Goal: Browse casually: Explore the website without a specific task or goal

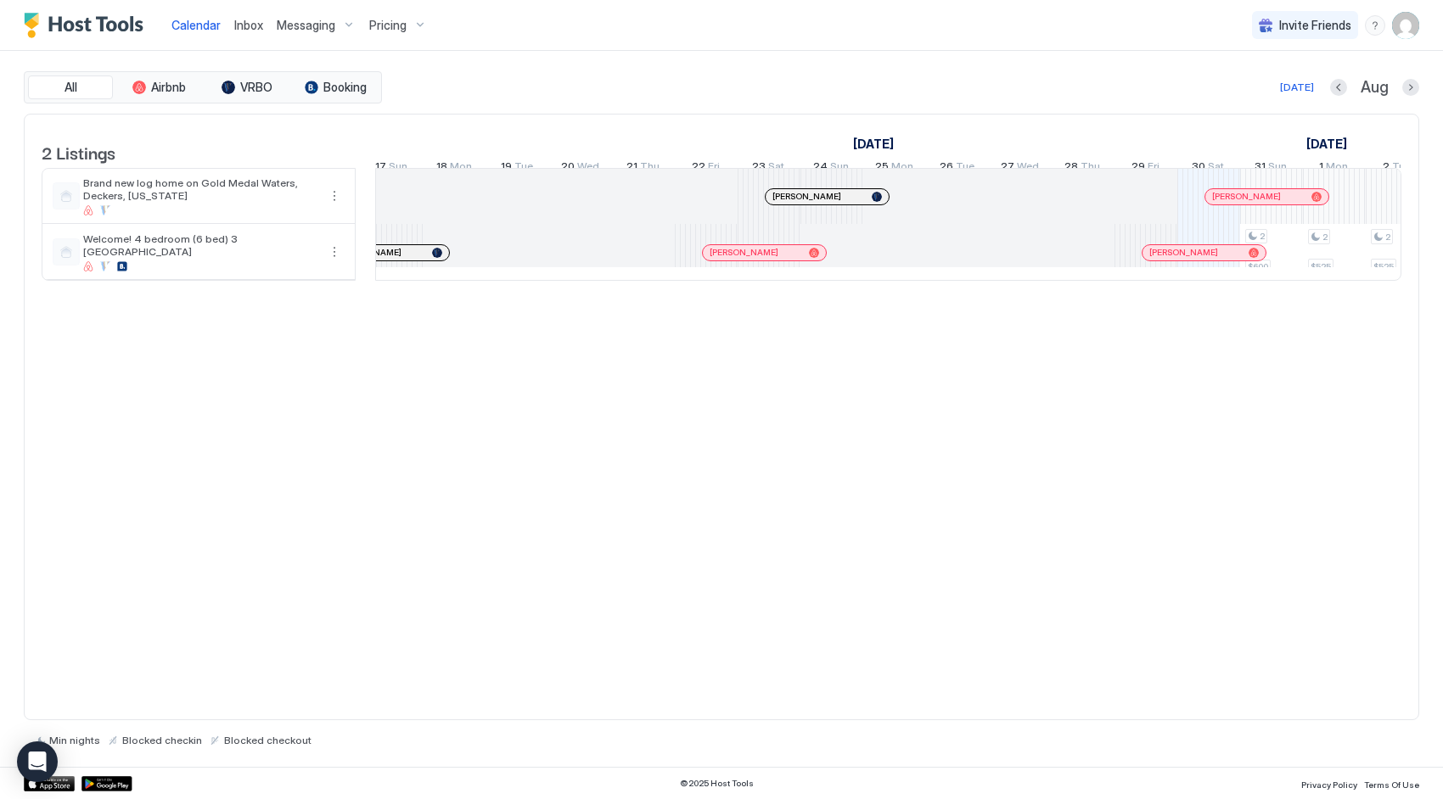
click at [786, 201] on div "[PERSON_NAME]" at bounding box center [826, 196] width 123 height 15
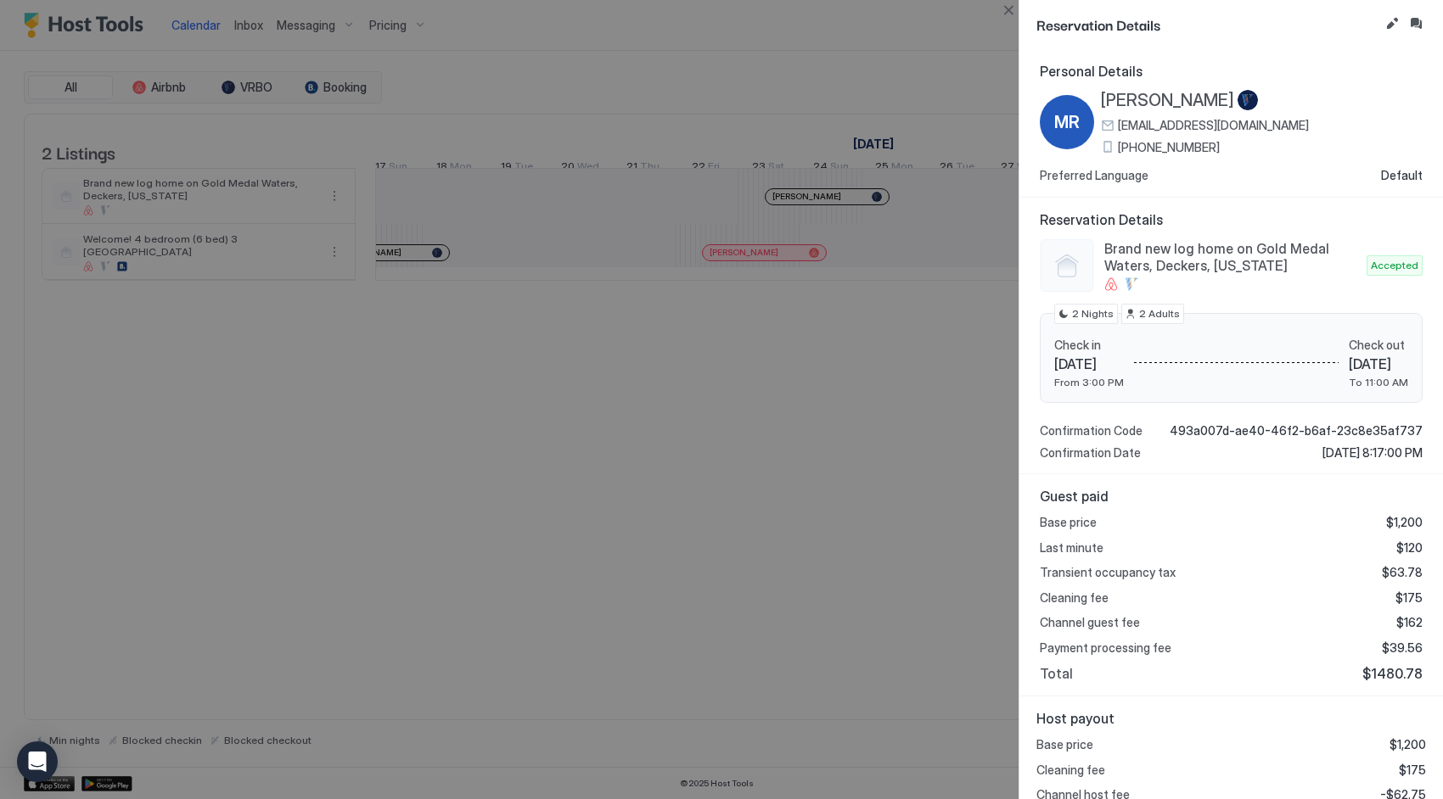
click at [937, 219] on div at bounding box center [721, 399] width 1443 height 799
click at [1008, 12] on button "Close" at bounding box center [1008, 10] width 20 height 20
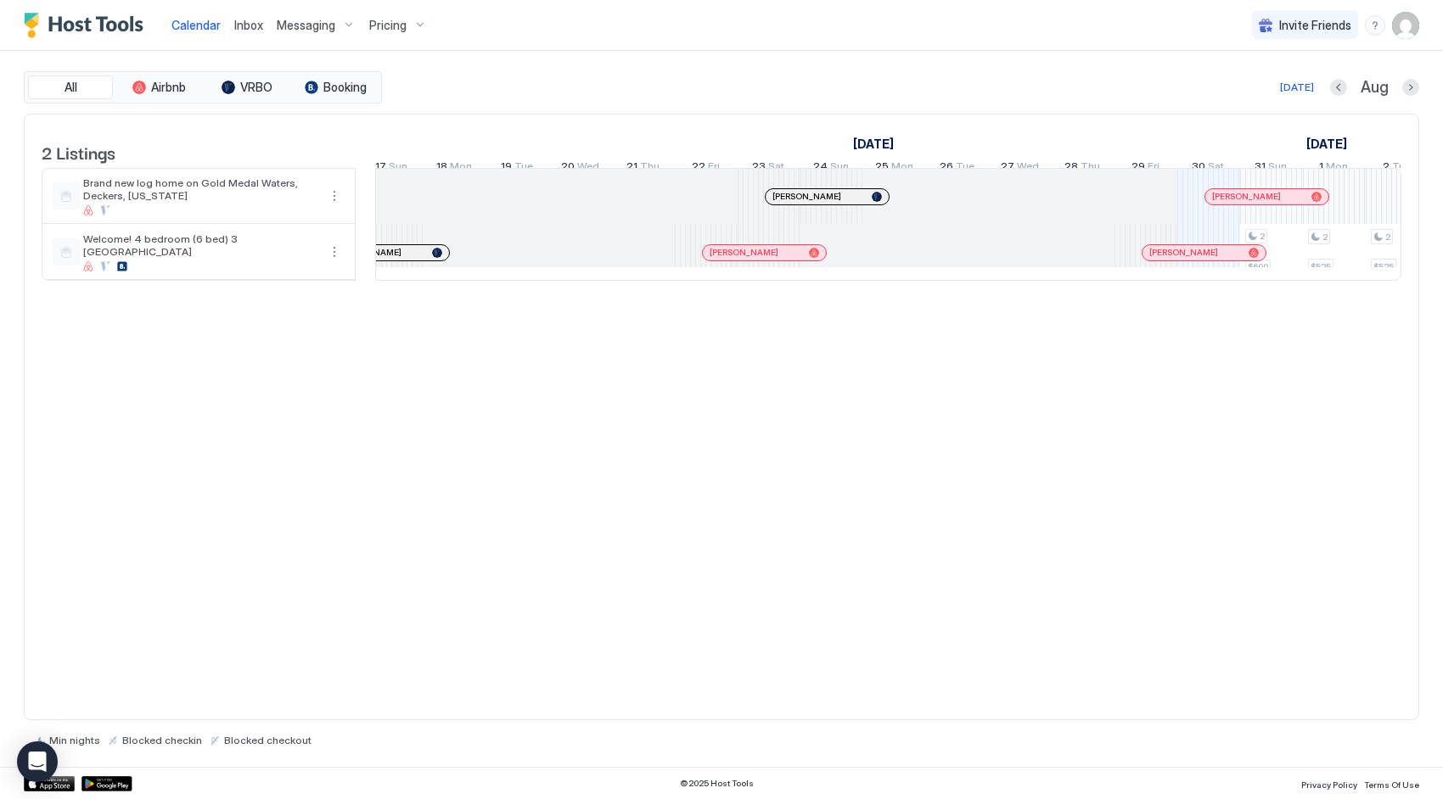
click at [1245, 200] on div "[PERSON_NAME]" at bounding box center [1266, 196] width 123 height 15
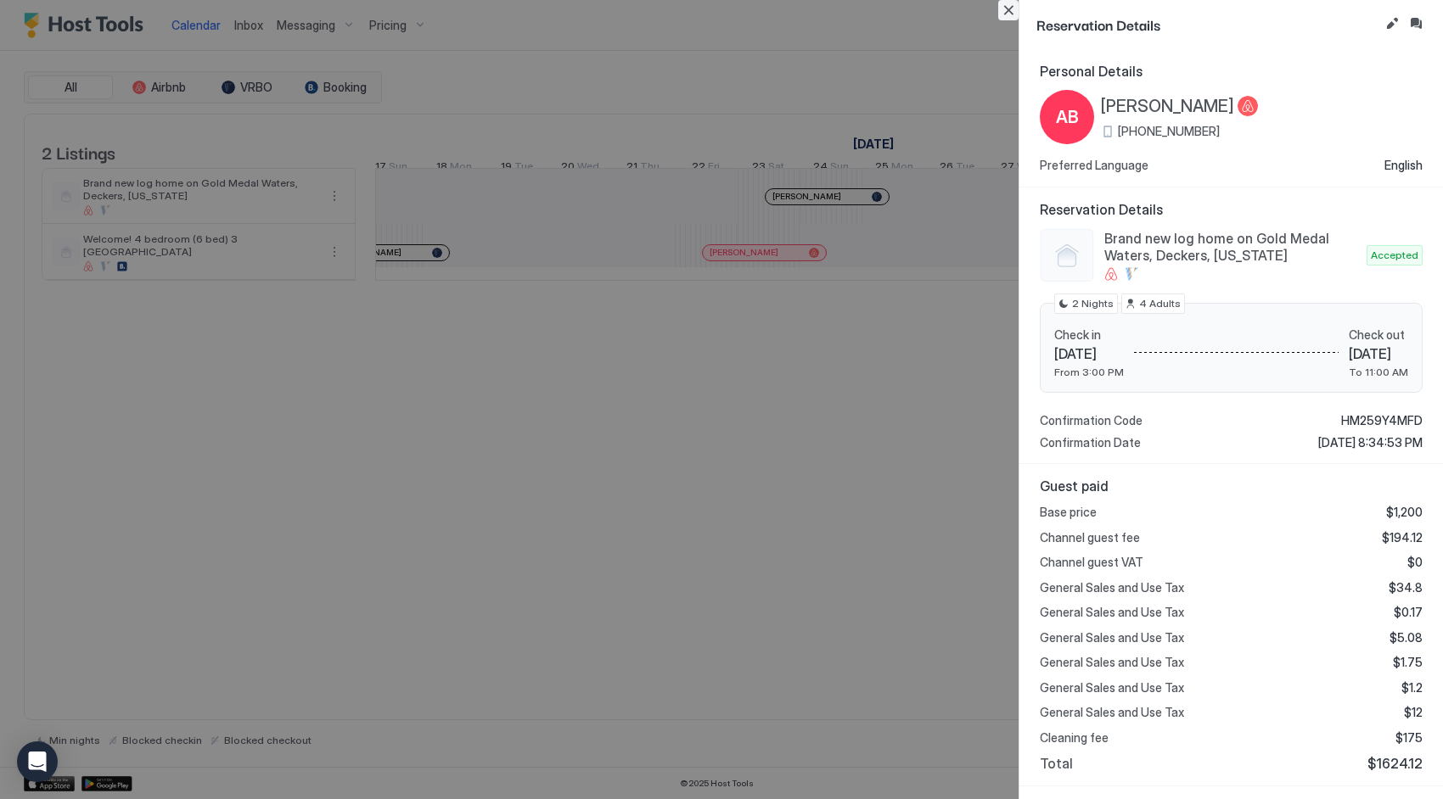
click at [1008, 11] on button "Close" at bounding box center [1008, 10] width 20 height 20
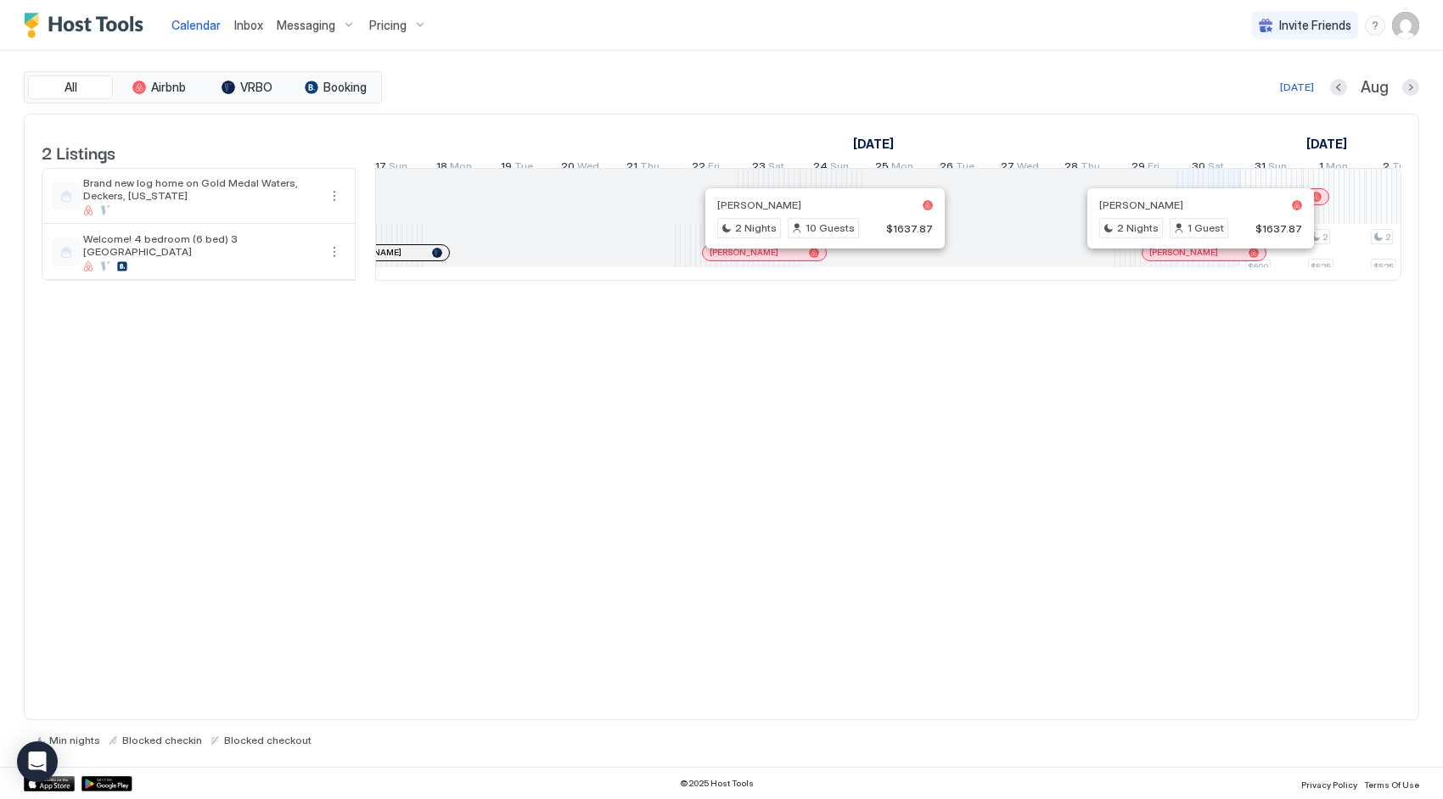
click at [1193, 260] on div at bounding box center [1195, 253] width 14 height 14
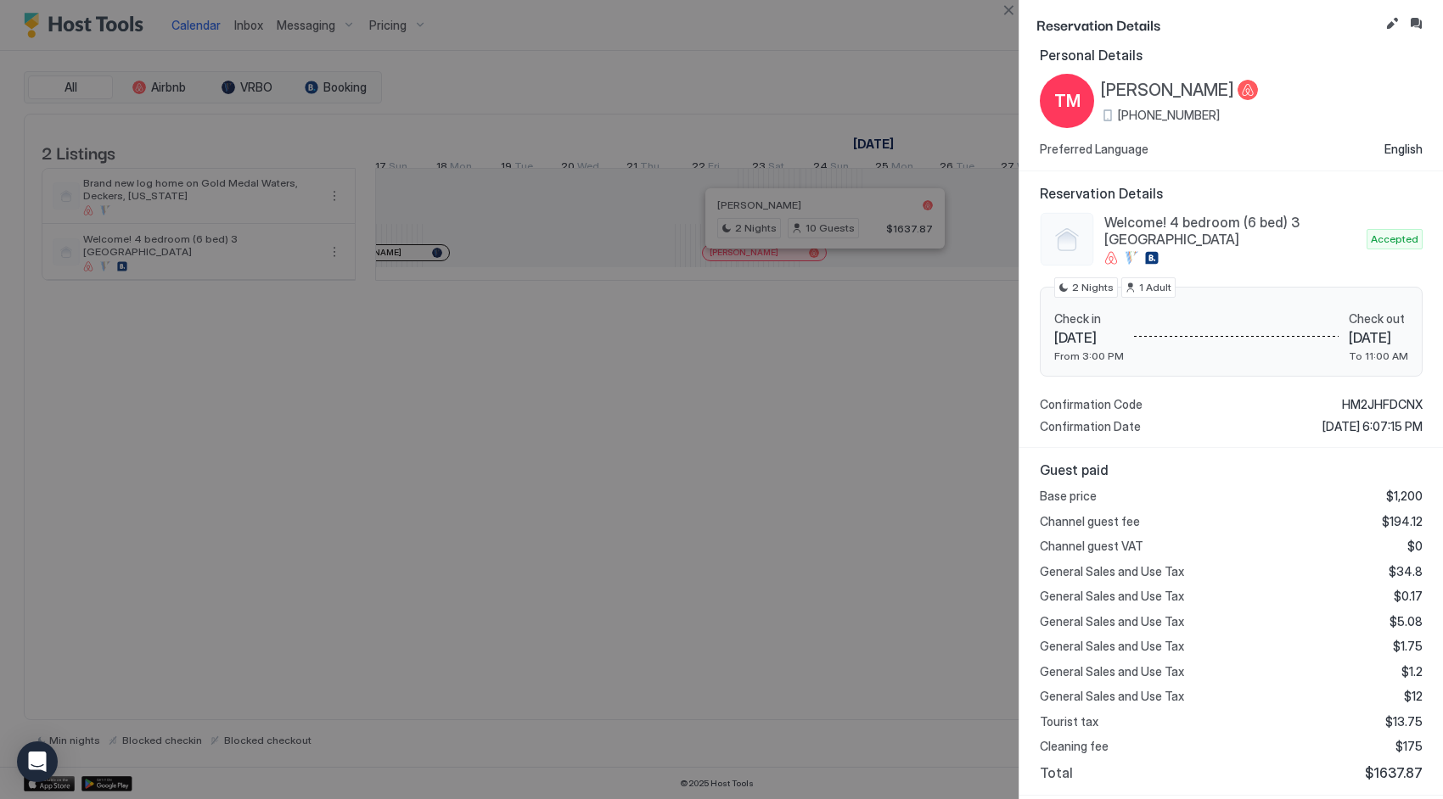
scroll to position [17, 0]
click at [1008, 15] on button "Close" at bounding box center [1008, 10] width 20 height 20
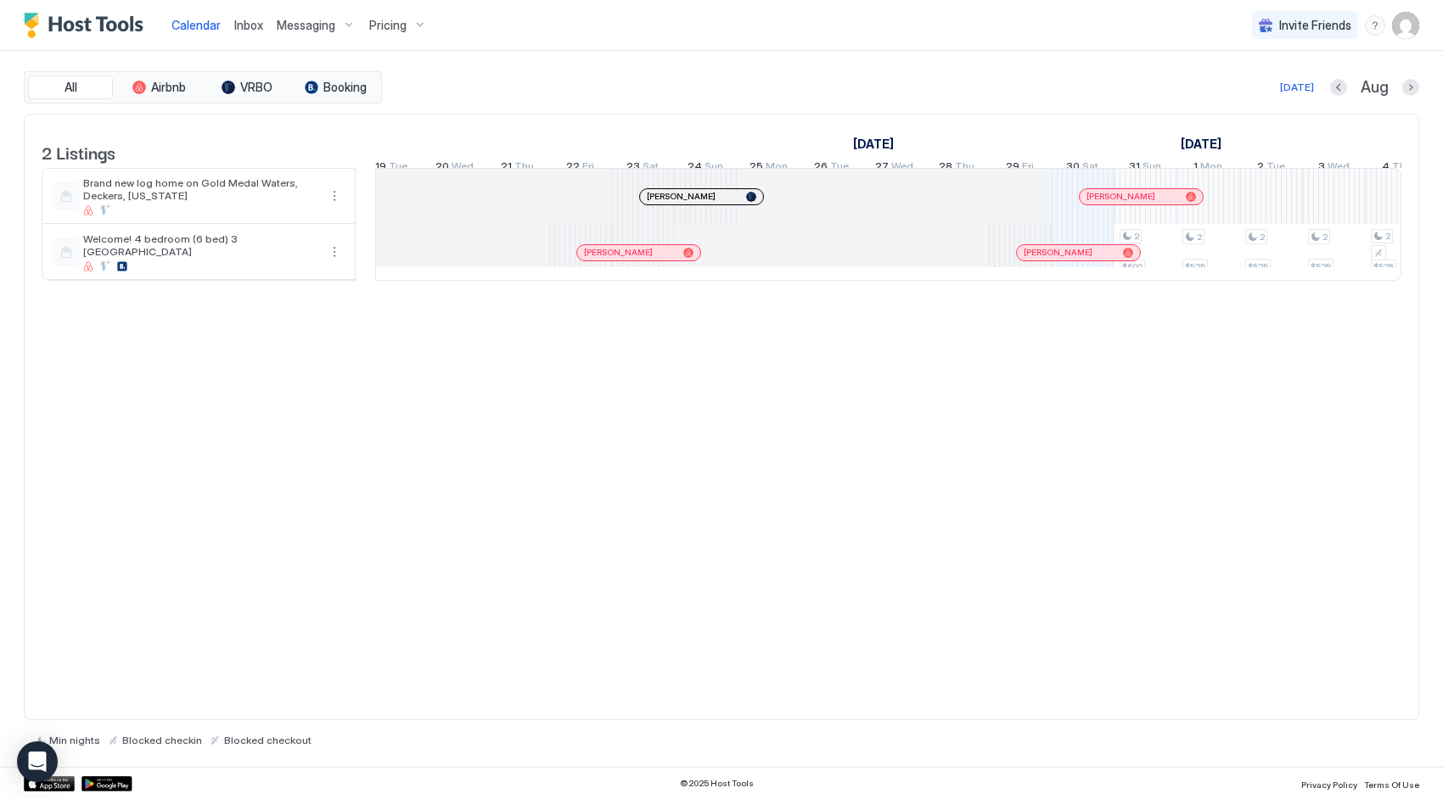
scroll to position [0, 1522]
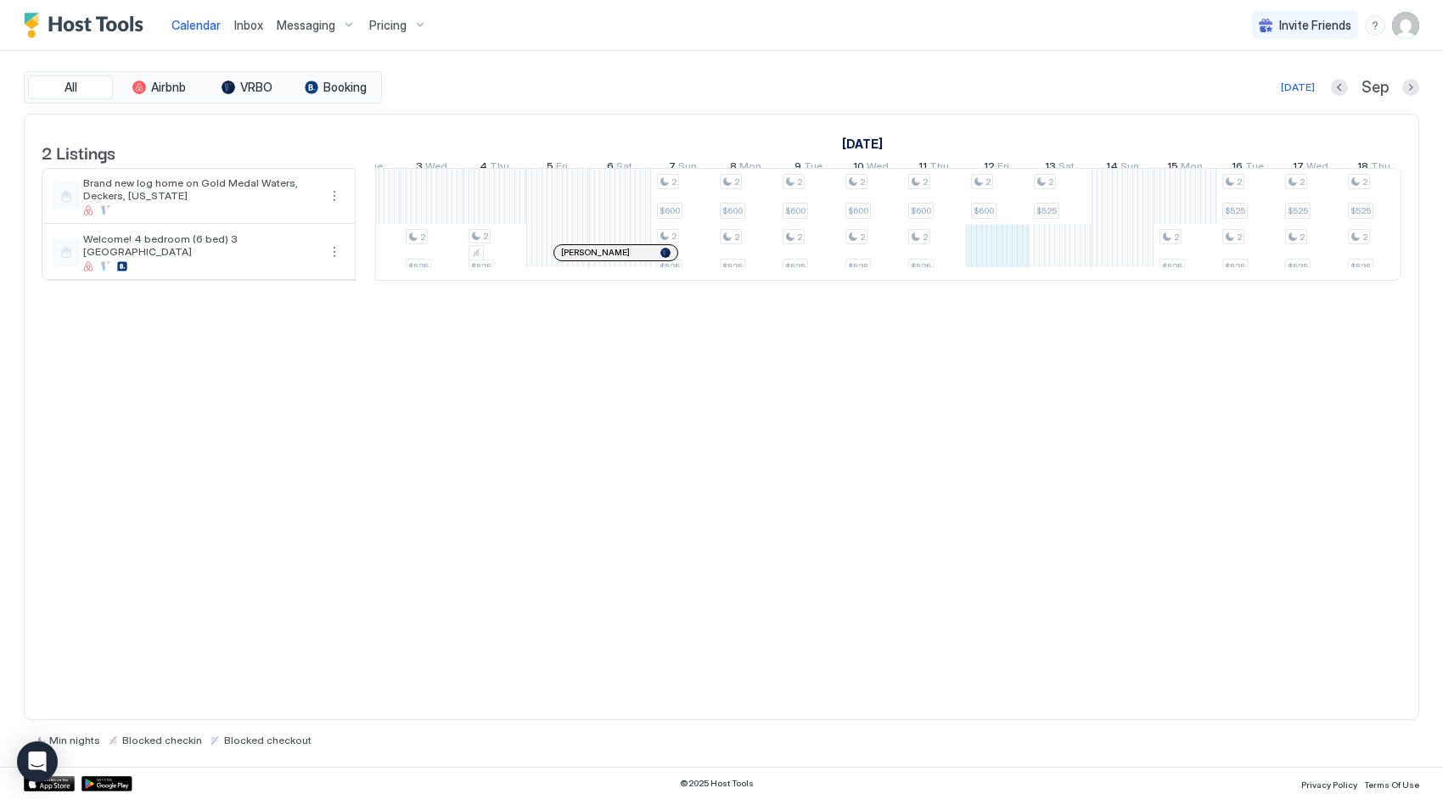
click at [979, 280] on div "2 $600 2 $525 2 $525 2 $525 2 $525 2 $600 2 $525 2 $600 2 $525 2 $600 2 $525 2 …" at bounding box center [965, 224] width 3517 height 111
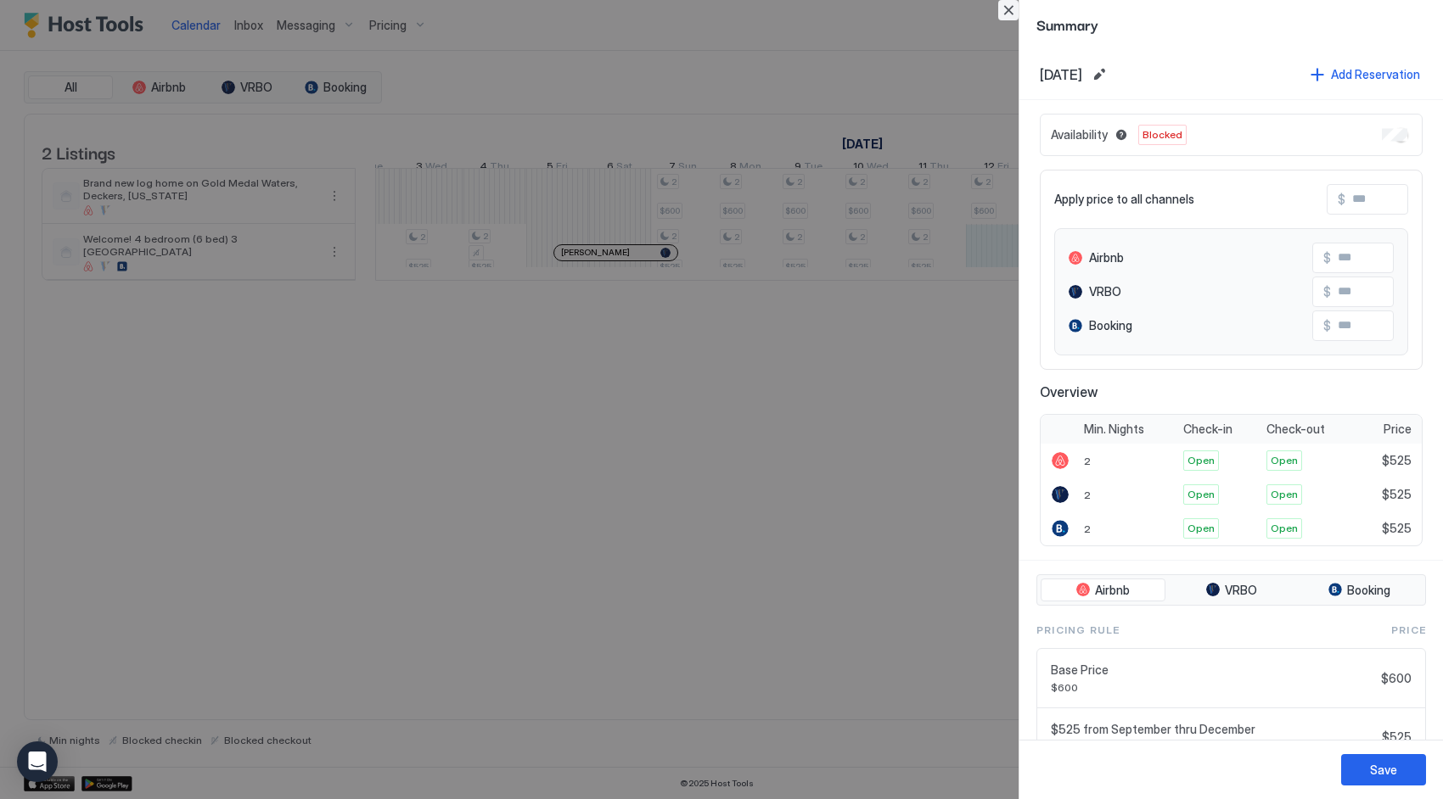
click at [1012, 8] on button "Close" at bounding box center [1008, 10] width 20 height 20
